Goal: Information Seeking & Learning: Learn about a topic

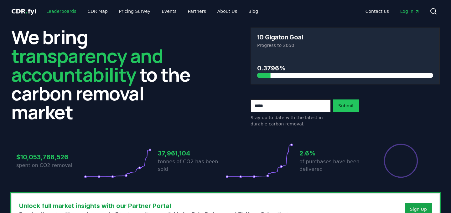
click at [60, 6] on link "Leaderboards" at bounding box center [61, 11] width 40 height 11
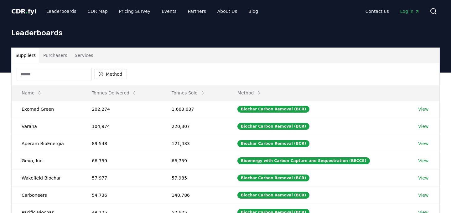
click at [65, 76] on input at bounding box center [54, 74] width 75 height 13
click at [107, 71] on button "Method" at bounding box center [110, 74] width 32 height 10
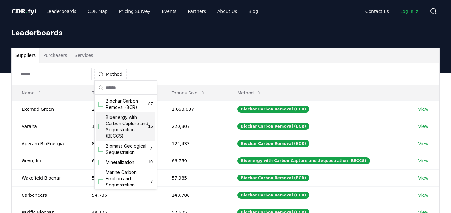
click at [102, 124] on div "Bioenergy with Carbon Capture and Sequestration (BECCS) 16" at bounding box center [126, 126] width 60 height 29
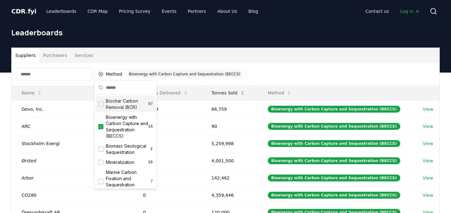
click at [220, 92] on button "Tonnes Sold" at bounding box center [228, 93] width 44 height 13
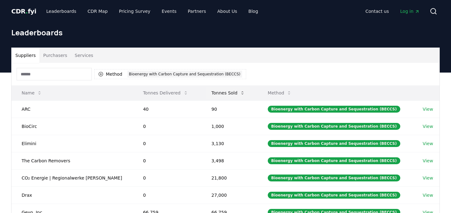
click at [220, 92] on button "Tonnes Sold" at bounding box center [228, 93] width 44 height 13
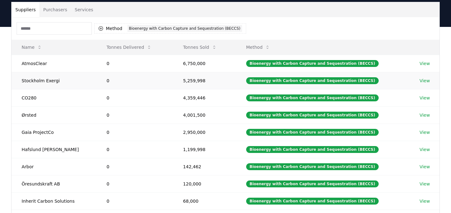
scroll to position [46, 0]
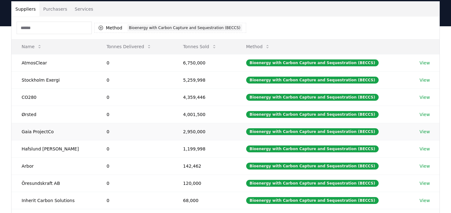
click at [38, 133] on td "Gaia ProjectCo" at bounding box center [54, 131] width 85 height 17
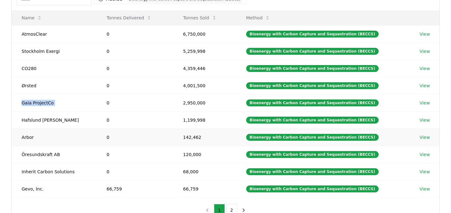
scroll to position [72, 0]
